Goal: Information Seeking & Learning: Find specific fact

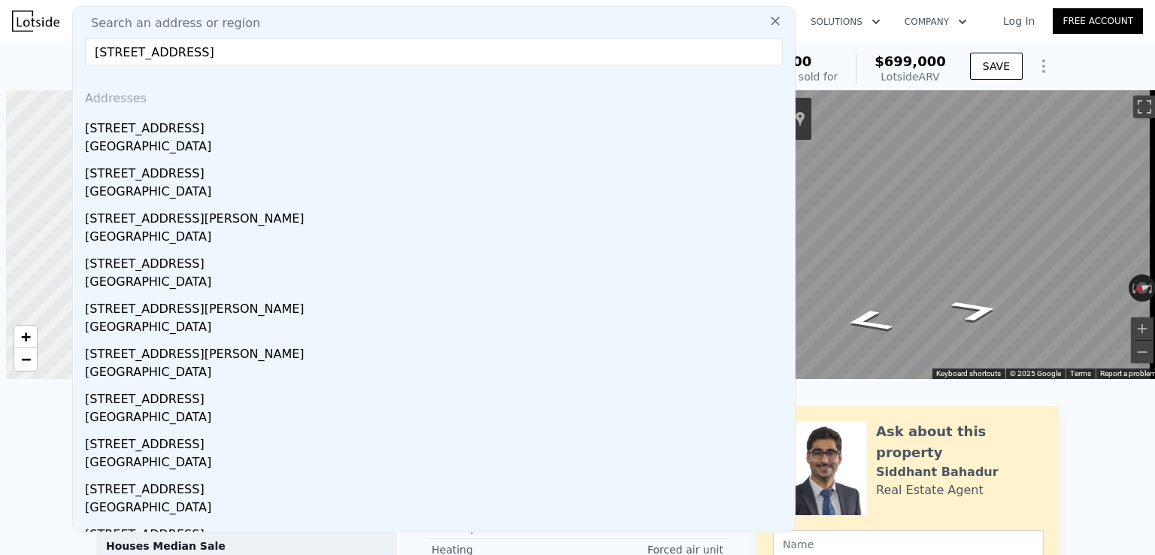
scroll to position [0, 6]
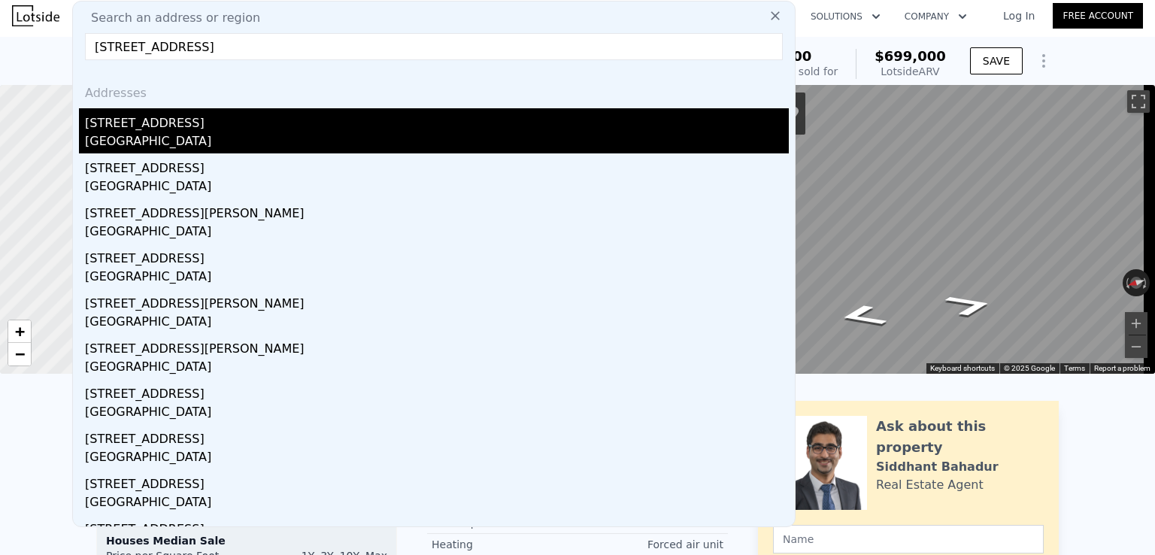
type input "[STREET_ADDRESS]"
click at [200, 130] on div "[STREET_ADDRESS]" at bounding box center [437, 120] width 704 height 24
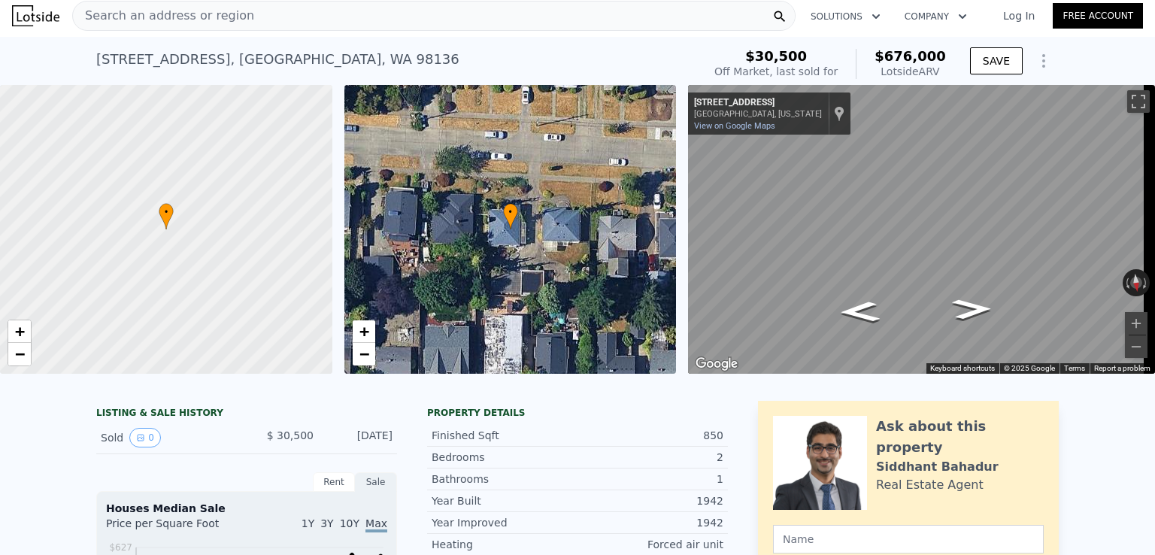
click at [252, 14] on div "Search an address or region" at bounding box center [433, 16] width 723 height 30
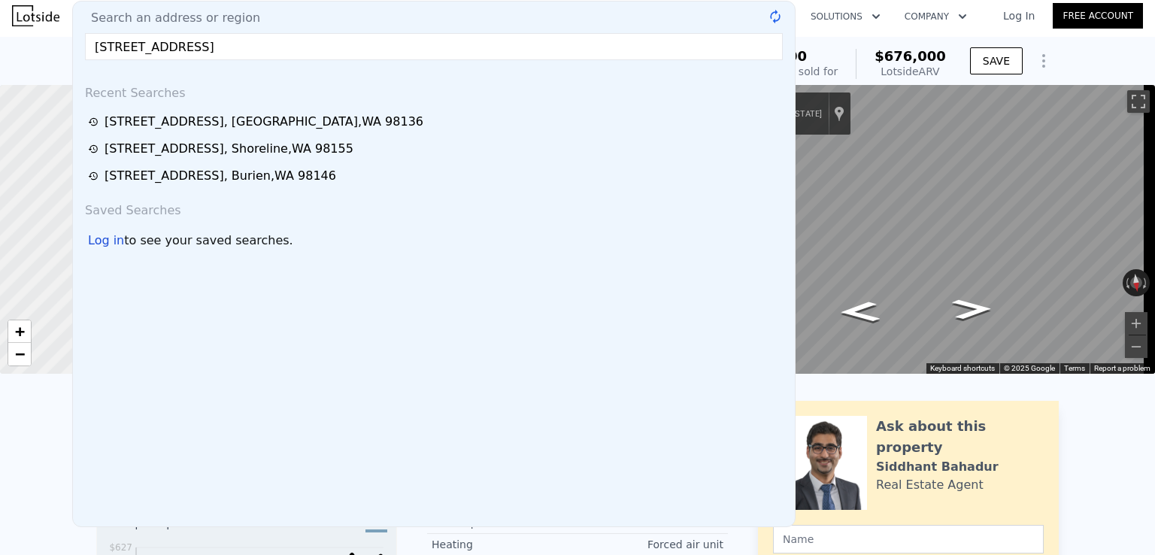
type input "[STREET_ADDRESS]"
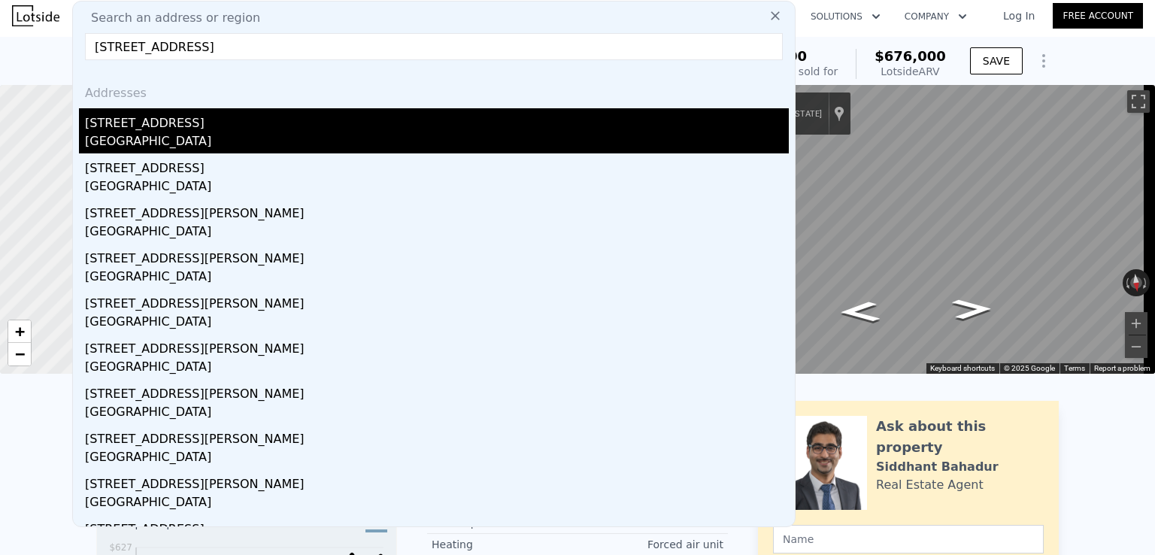
click at [125, 131] on div "[STREET_ADDRESS]" at bounding box center [437, 120] width 704 height 24
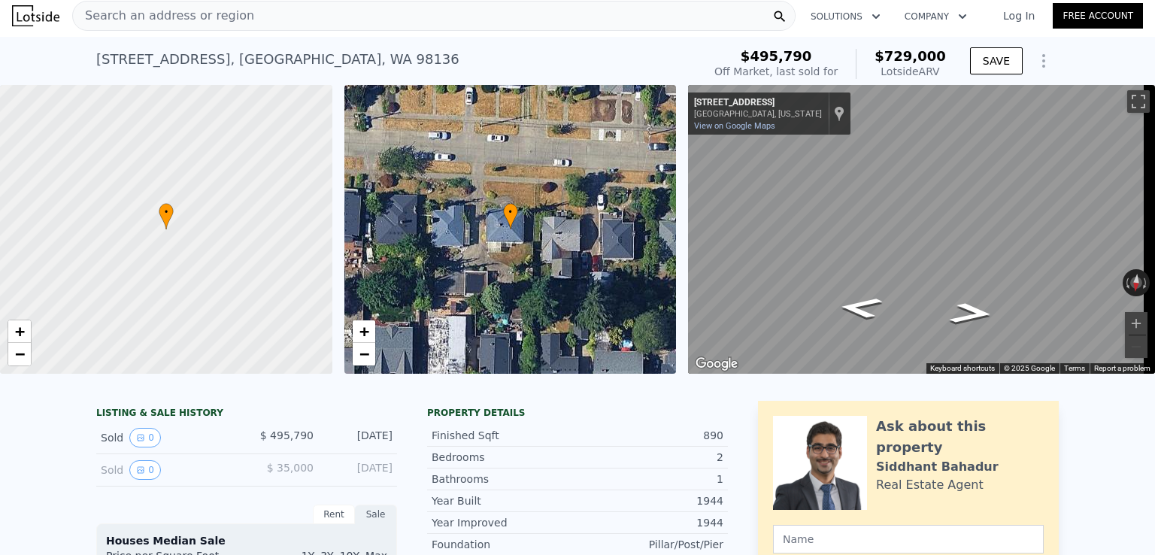
click at [917, 56] on span "$729,000" at bounding box center [909, 56] width 71 height 16
copy span "$729,000"
